Goal: Task Accomplishment & Management: Complete application form

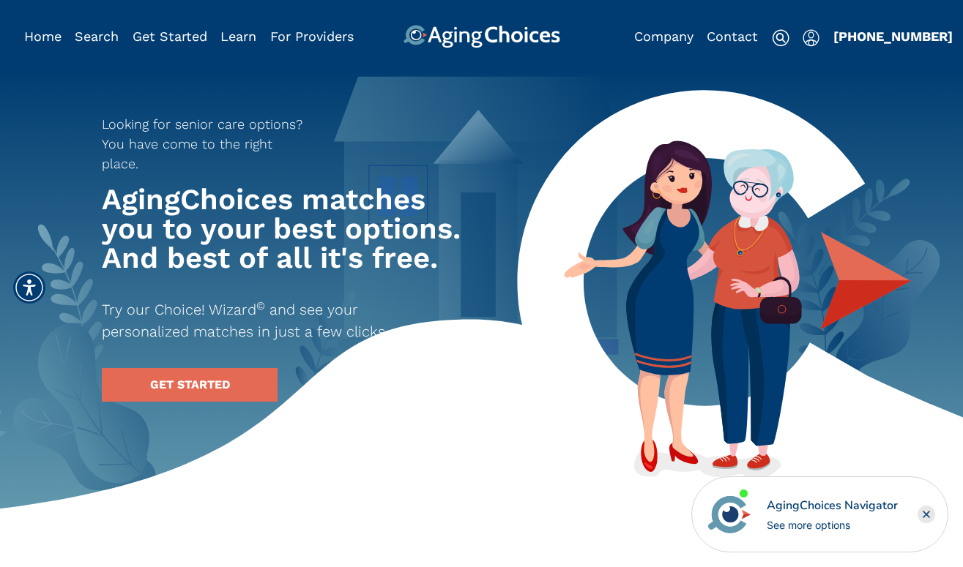
click at [810, 37] on img "Popover trigger" at bounding box center [810, 38] width 17 height 18
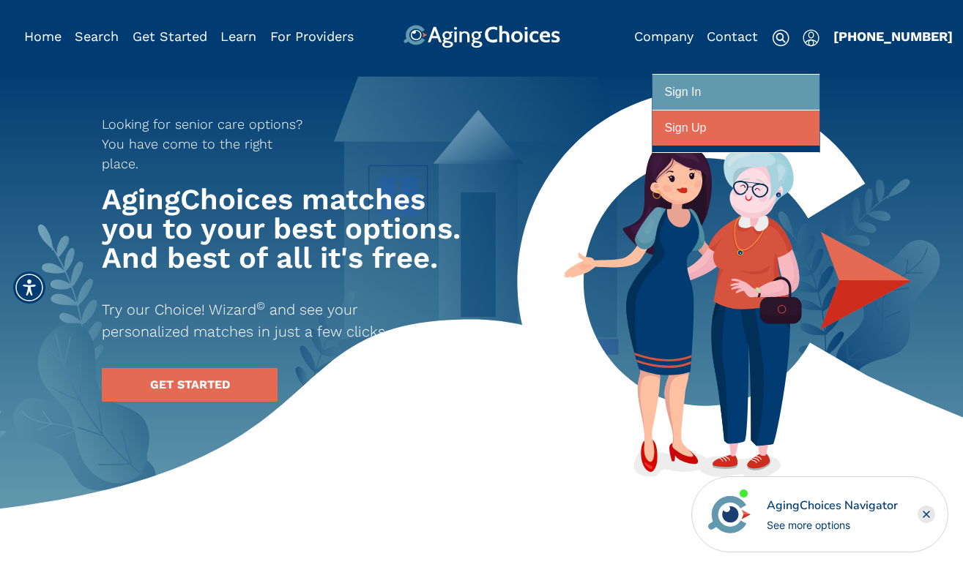
click at [686, 135] on div "Sign Up" at bounding box center [686, 128] width 42 height 27
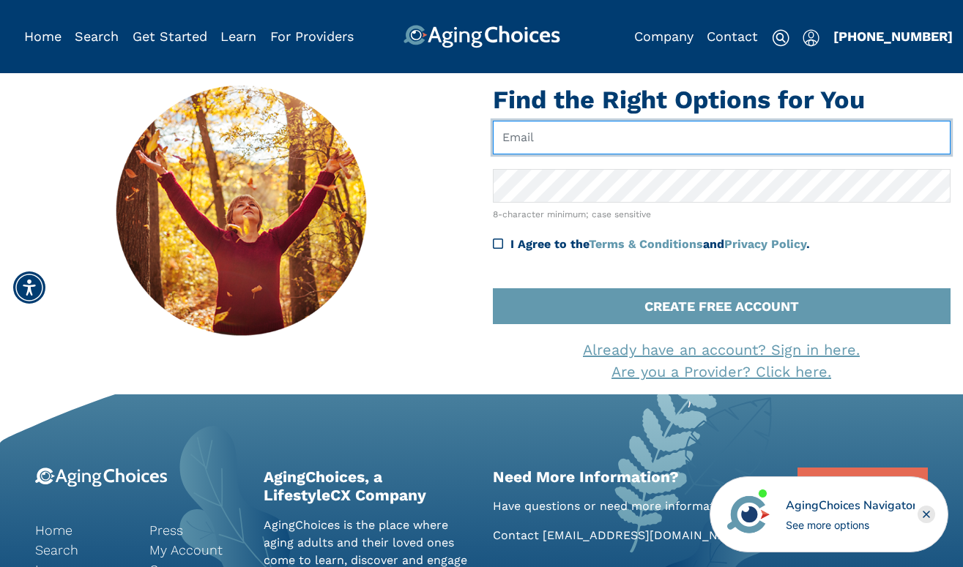
click at [572, 145] on input "text" at bounding box center [722, 138] width 458 height 34
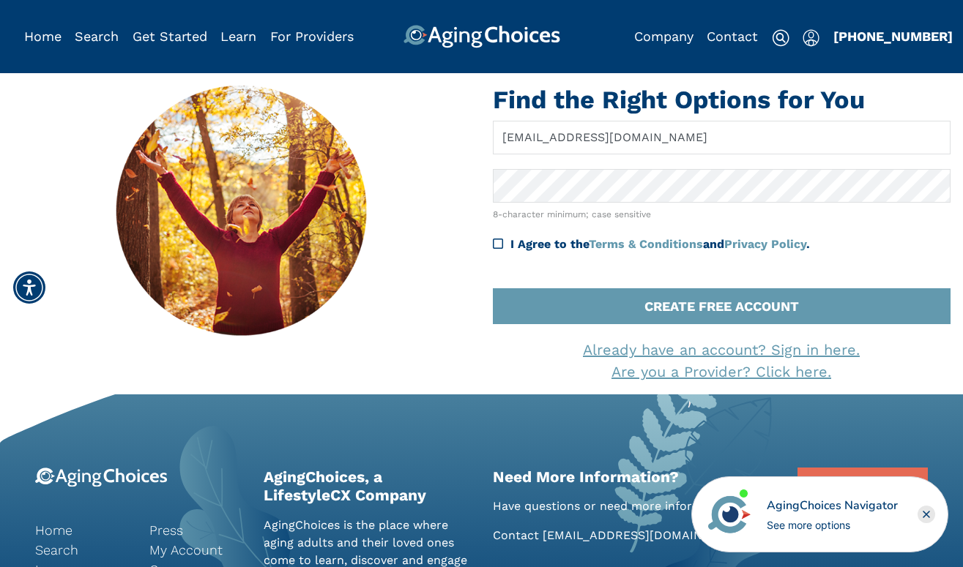
click at [460, 209] on div at bounding box center [241, 228] width 479 height 286
click at [494, 240] on icon at bounding box center [498, 244] width 10 height 12
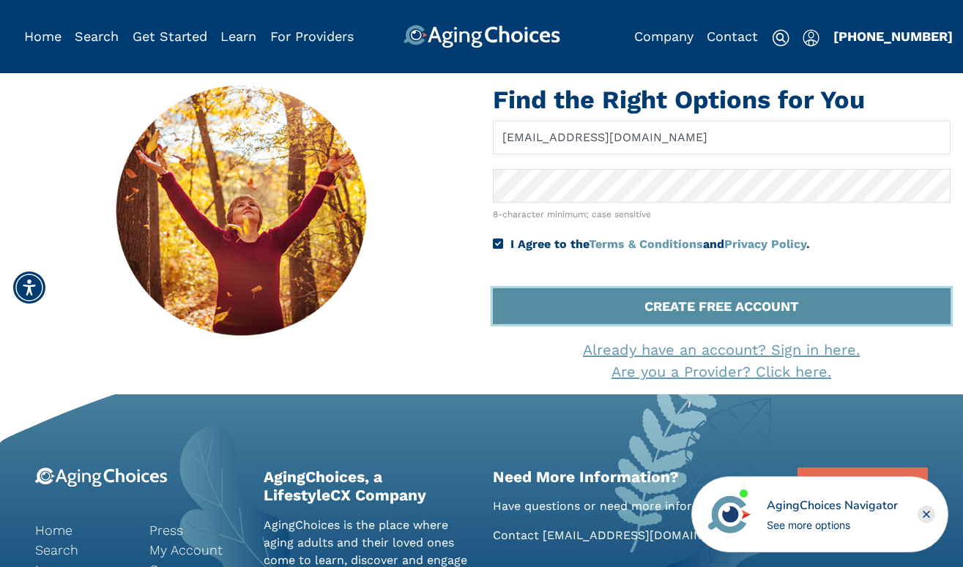
click at [612, 310] on button "CREATE FREE ACCOUNT" at bounding box center [722, 306] width 458 height 36
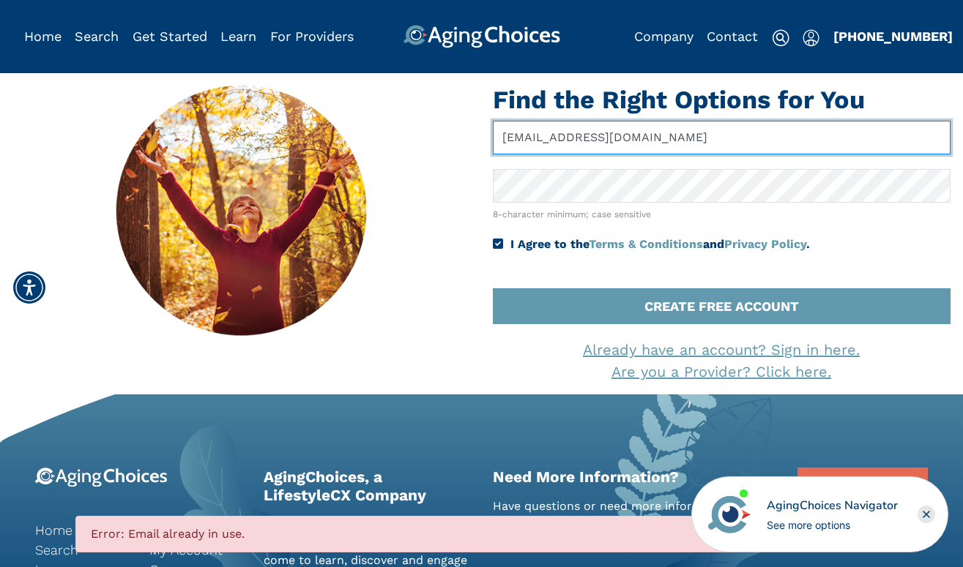
click at [520, 141] on input "ch.ristmasdealz@gmail.com" at bounding box center [722, 138] width 458 height 34
click at [572, 139] on input "christmasdealz@gmail.com" at bounding box center [722, 138] width 458 height 34
type input "christmasde.alz@gmail.com"
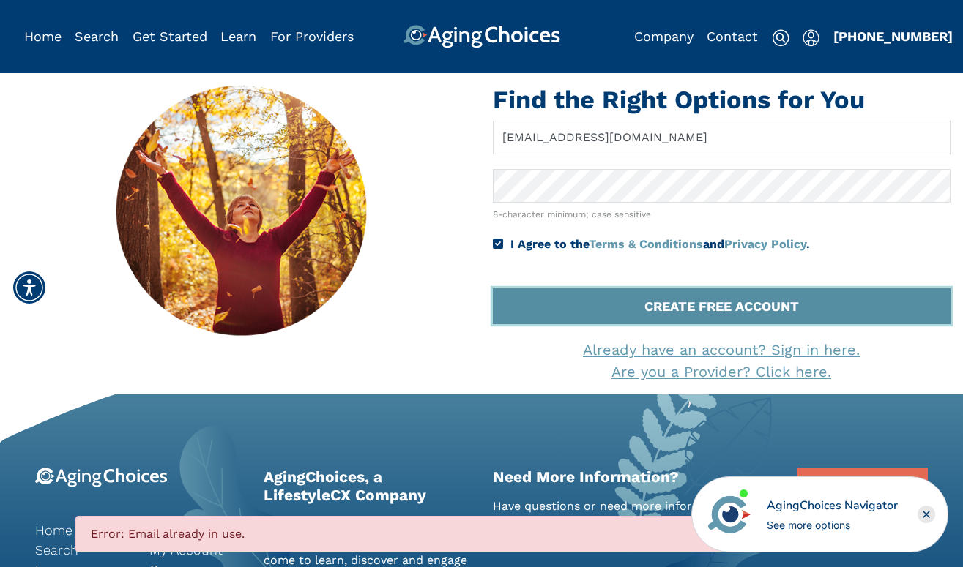
click at [610, 299] on button "CREATE FREE ACCOUNT" at bounding box center [722, 306] width 458 height 36
